Goal: Find specific page/section: Find specific page/section

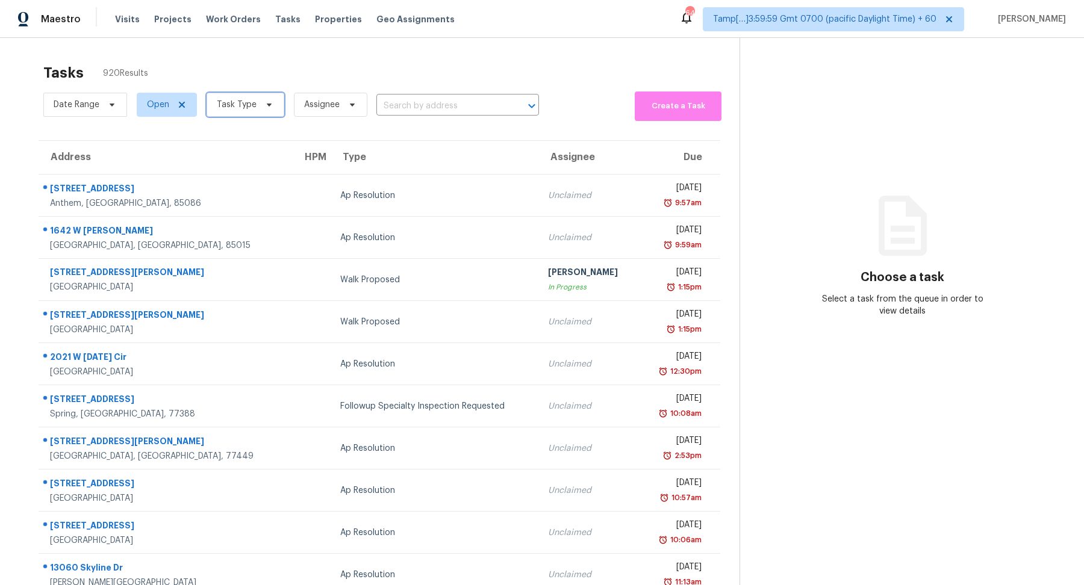
click at [265, 113] on span "Task Type" at bounding box center [245, 105] width 78 height 24
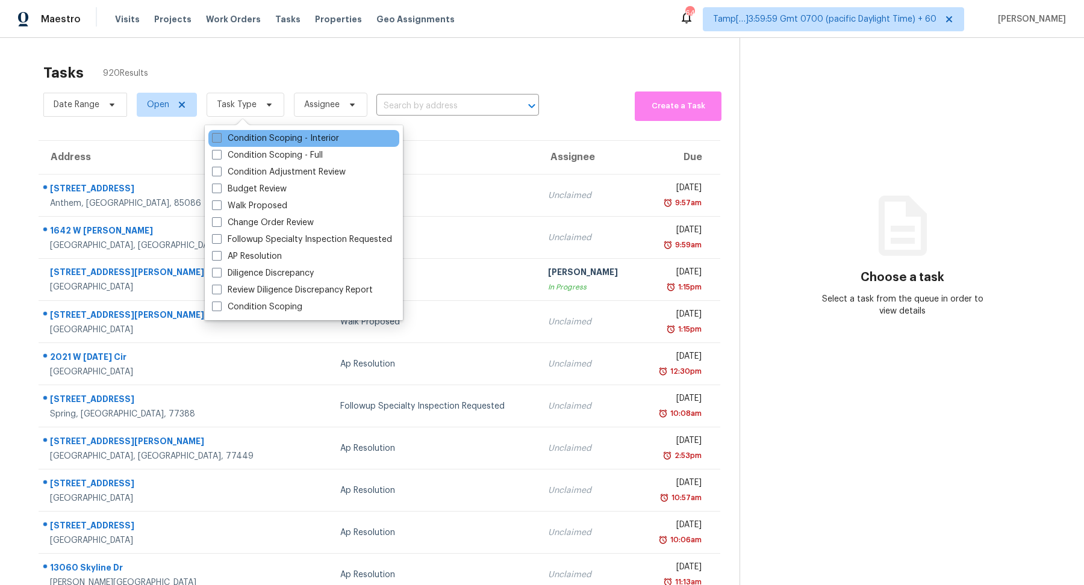
click at [272, 137] on label "Condition Scoping - Interior" at bounding box center [275, 138] width 127 height 12
click at [220, 137] on input "Condition Scoping - Interior" at bounding box center [216, 136] width 8 height 8
checkbox input "true"
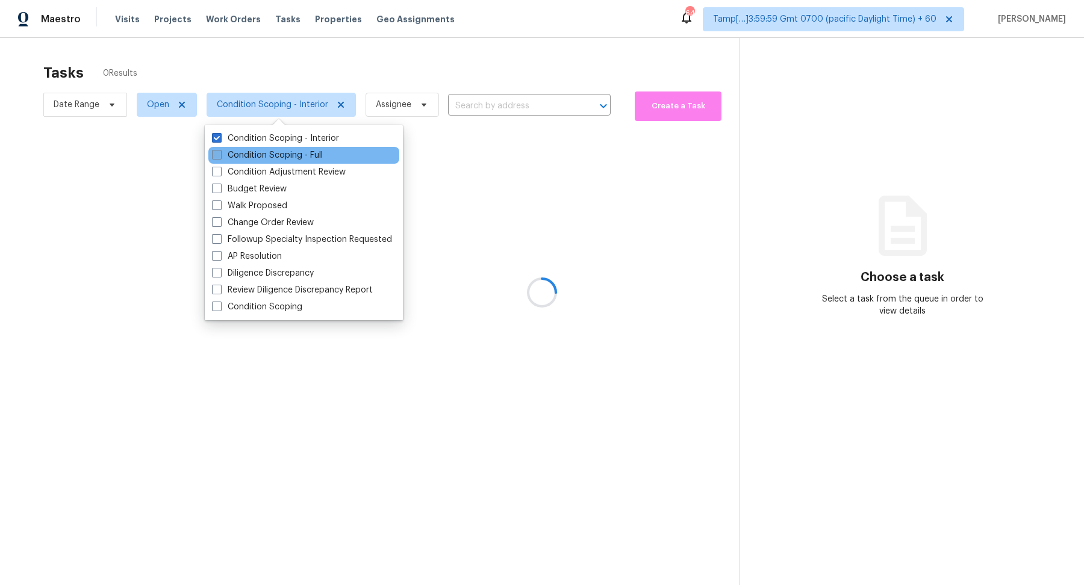
click at [275, 160] on label "Condition Scoping - Full" at bounding box center [267, 155] width 111 height 12
click at [220, 157] on input "Condition Scoping - Full" at bounding box center [216, 153] width 8 height 8
checkbox input "true"
click at [453, 55] on div at bounding box center [542, 292] width 1084 height 585
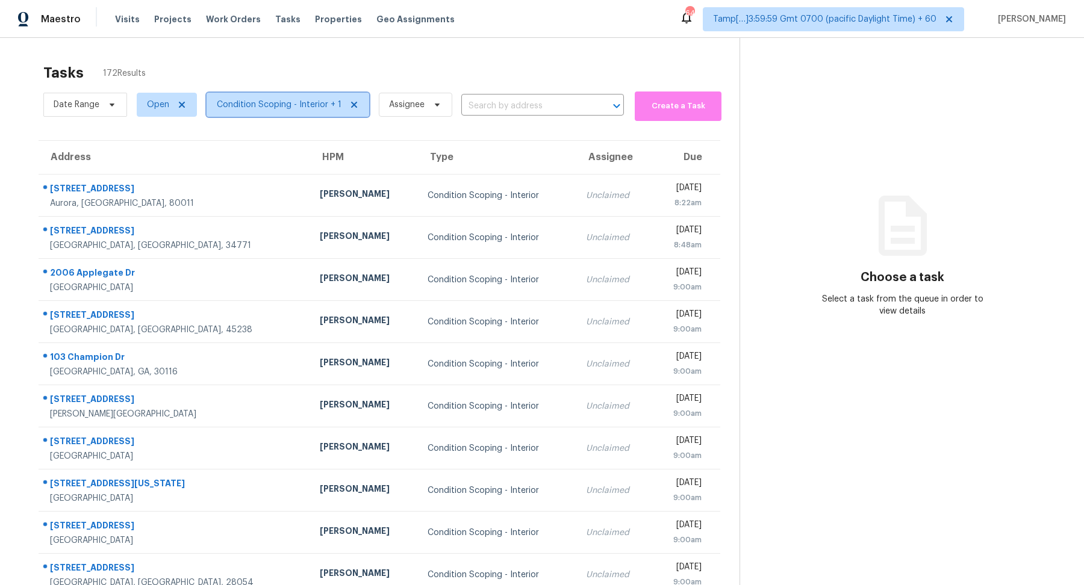
click at [303, 103] on span "Condition Scoping - Interior + 1" at bounding box center [279, 105] width 125 height 12
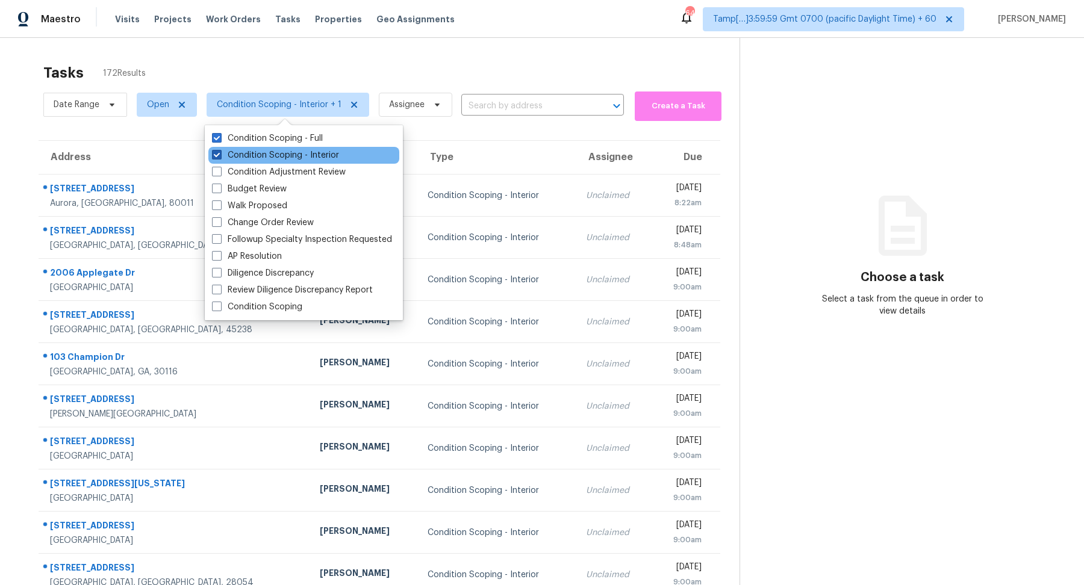
click at [318, 153] on label "Condition Scoping - Interior" at bounding box center [275, 155] width 127 height 12
click at [220, 153] on input "Condition Scoping - Interior" at bounding box center [216, 153] width 8 height 8
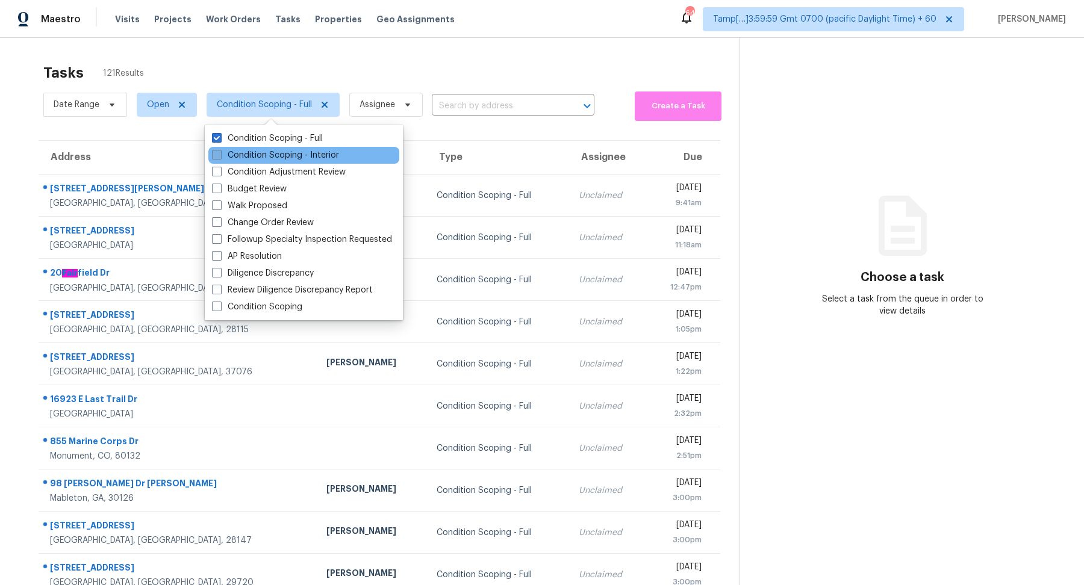
click at [318, 153] on label "Condition Scoping - Interior" at bounding box center [275, 155] width 127 height 12
click at [220, 153] on input "Condition Scoping - Interior" at bounding box center [216, 153] width 8 height 8
checkbox input "true"
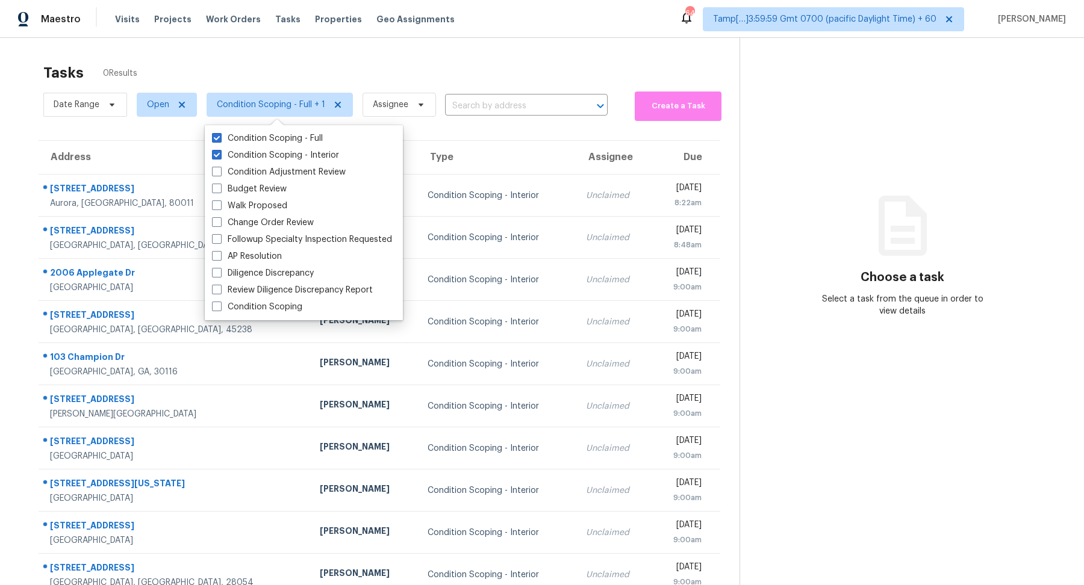
click at [465, 55] on div "Tasks 0 Results Date Range Open Condition Scoping - Full + 1 Assignee ​ Create …" at bounding box center [542, 330] width 1084 height 585
